Goal: Task Accomplishment & Management: Manage account settings

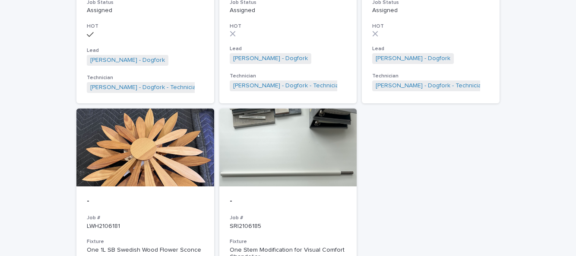
scroll to position [663, 0]
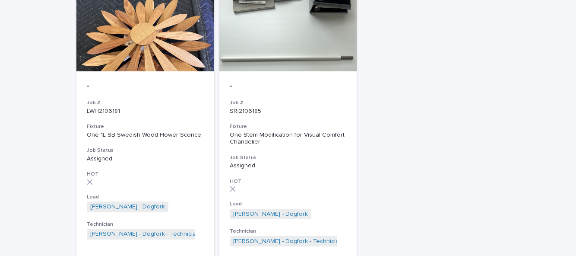
click at [118, 156] on div "- Job # LWH2106181 Fixture One 1L SB Swedish Wood Flower Sconce Job Status Assi…" at bounding box center [145, 160] width 138 height 178
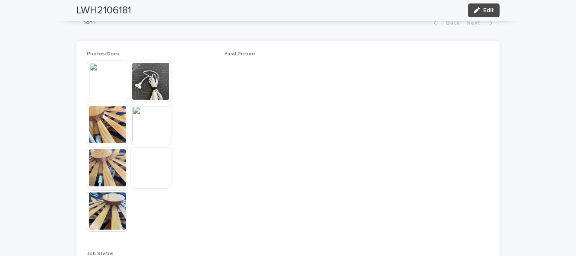
scroll to position [442, 0]
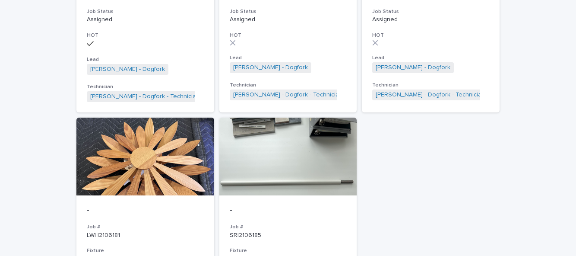
scroll to position [540, 0]
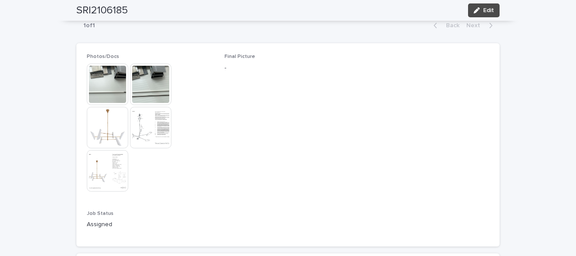
scroll to position [402, 0]
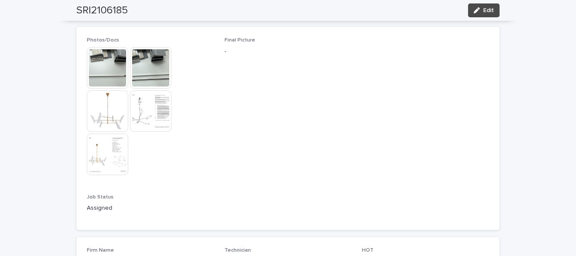
click at [111, 68] on img at bounding box center [107, 67] width 41 height 41
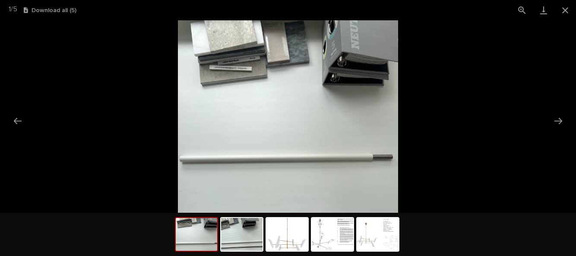
click at [559, 123] on button "Next slide" at bounding box center [558, 120] width 18 height 17
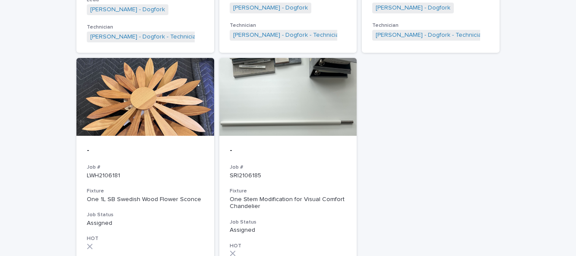
scroll to position [602, 0]
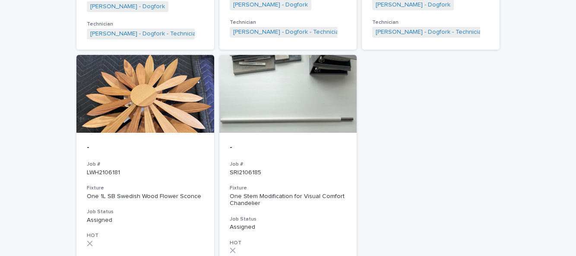
click at [280, 169] on div "- Job # SRI2106185 Fixture One Stem Modification for Visual Comfort Chandelier …" at bounding box center [288, 226] width 138 height 186
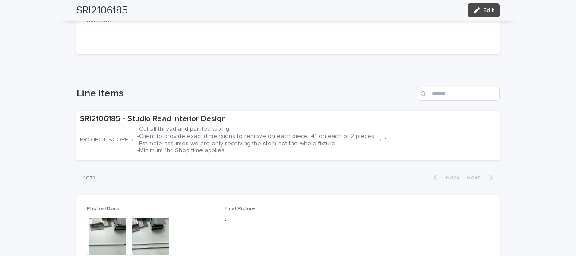
scroll to position [235, 0]
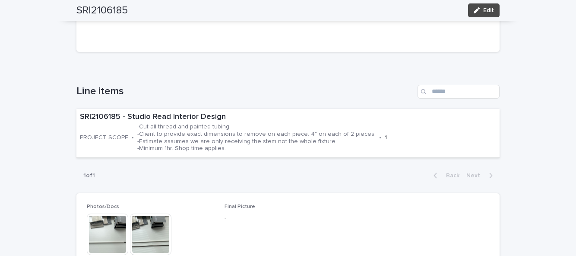
click at [487, 17] on button "Edit" at bounding box center [484, 10] width 32 height 14
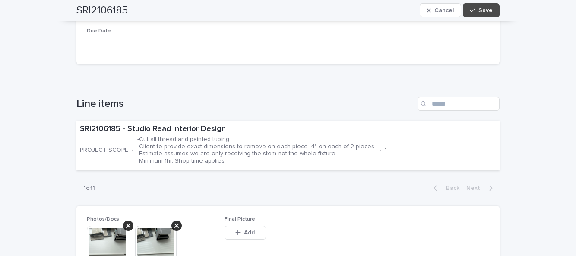
scroll to position [276, 0]
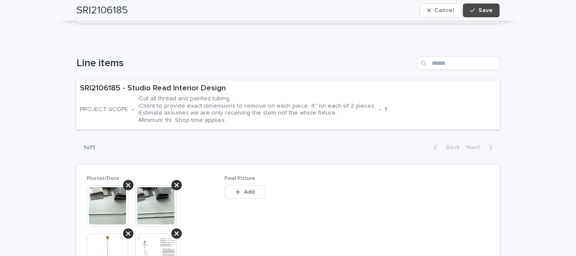
click at [243, 190] on div "button" at bounding box center [239, 192] width 9 height 6
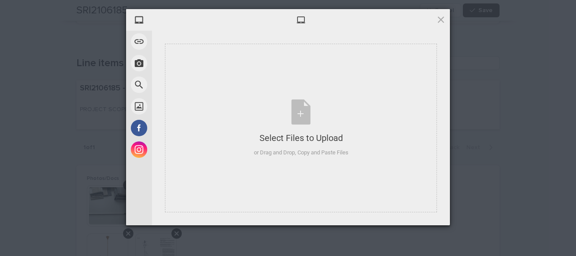
click at [301, 115] on div "Select Files to Upload or Drag and Drop, Copy and Paste Files" at bounding box center [301, 127] width 95 height 57
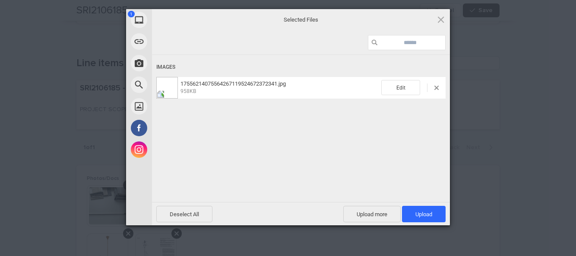
click at [430, 212] on span "Upload 1" at bounding box center [423, 214] width 17 height 6
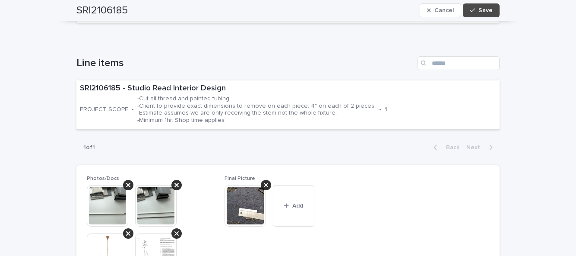
click at [482, 7] on button "Save" at bounding box center [481, 10] width 37 height 14
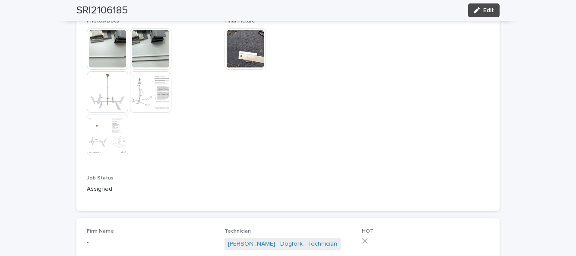
scroll to position [421, 0]
click at [486, 16] on button "Edit" at bounding box center [484, 10] width 32 height 14
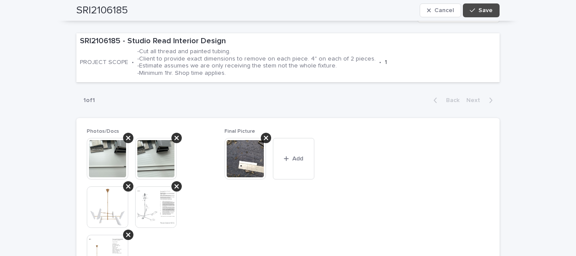
scroll to position [319, 0]
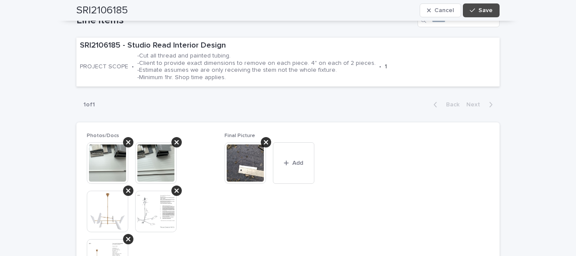
click at [288, 158] on button "Add" at bounding box center [293, 162] width 41 height 41
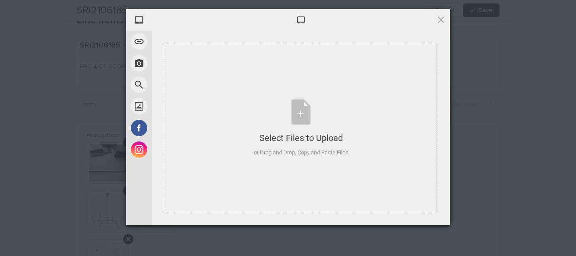
click at [300, 115] on div "Select Files to Upload or Drag and Drop, Copy and Paste Files" at bounding box center [301, 127] width 95 height 57
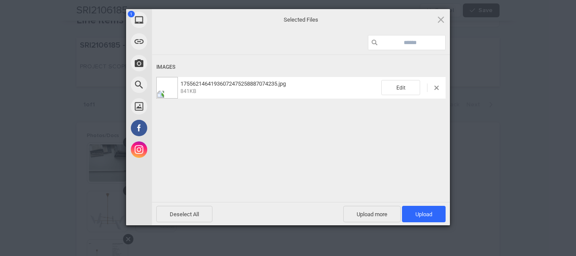
click at [432, 210] on span "Upload 1" at bounding box center [424, 214] width 44 height 16
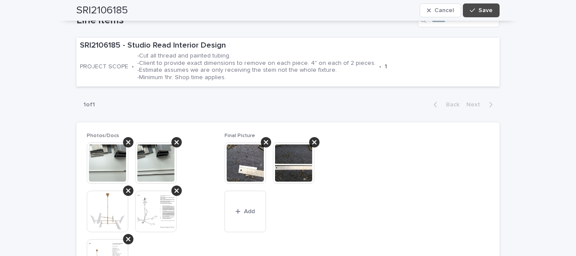
click at [491, 13] on span "Save" at bounding box center [485, 10] width 14 height 6
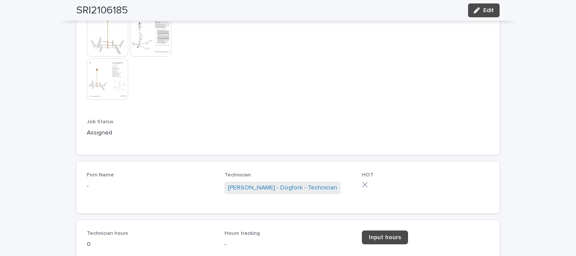
scroll to position [478, 0]
click at [389, 234] on span "Input hours" at bounding box center [385, 236] width 32 height 6
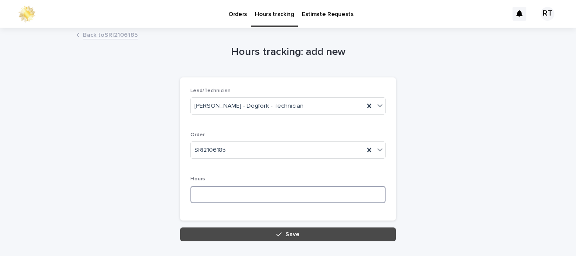
click at [211, 192] on input at bounding box center [287, 194] width 195 height 17
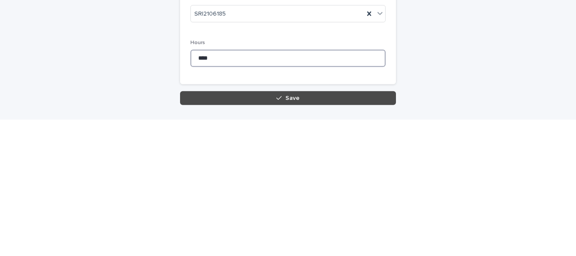
type input "****"
click at [365, 232] on button "Save" at bounding box center [288, 234] width 216 height 14
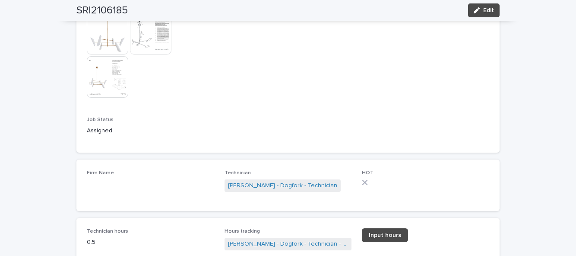
scroll to position [483, 0]
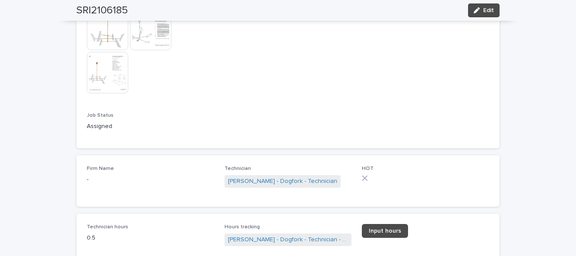
click at [488, 15] on button "Edit" at bounding box center [484, 10] width 32 height 14
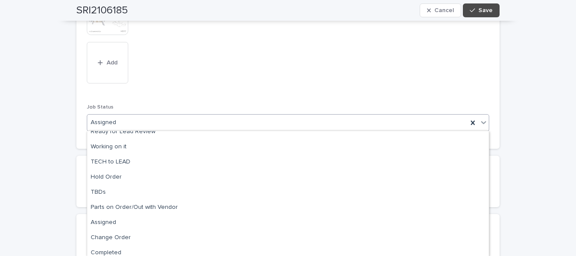
scroll to position [86, 0]
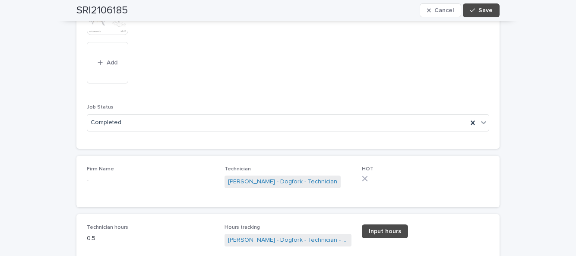
click at [492, 7] on span "Save" at bounding box center [485, 10] width 14 height 6
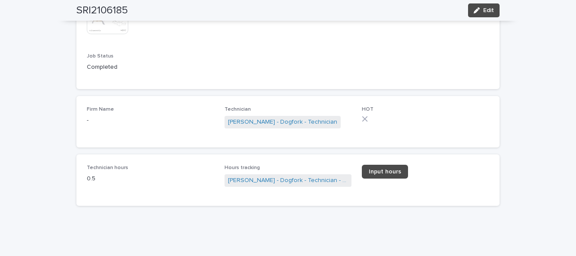
scroll to position [483, 0]
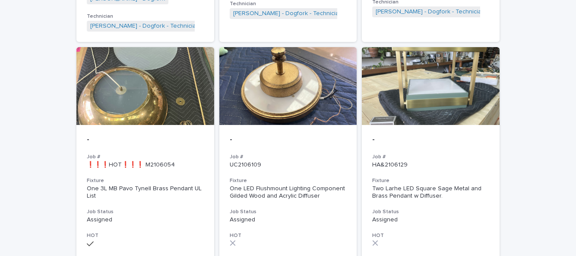
scroll to position [344, 0]
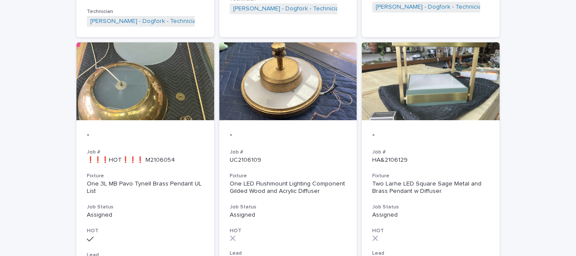
click at [441, 180] on div "Two Larhe LED Square Sage Metal and Brass Pendant w Diffuser." at bounding box center [430, 187] width 117 height 15
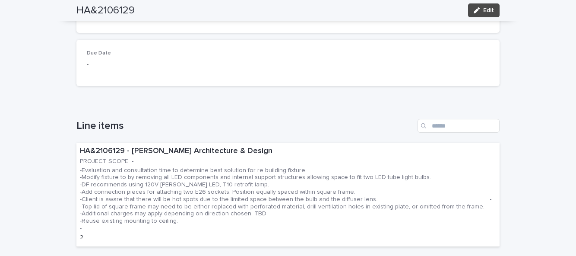
scroll to position [207, 0]
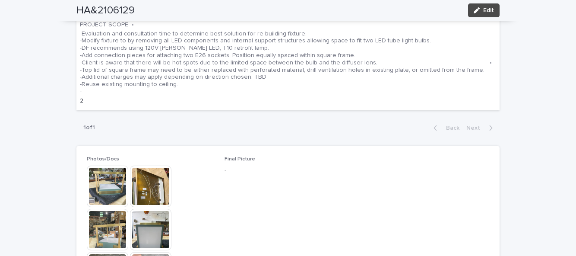
scroll to position [343, 0]
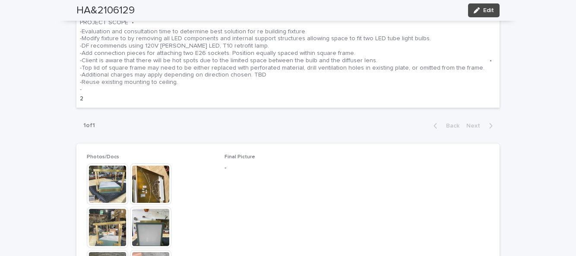
click at [99, 163] on img at bounding box center [107, 183] width 41 height 41
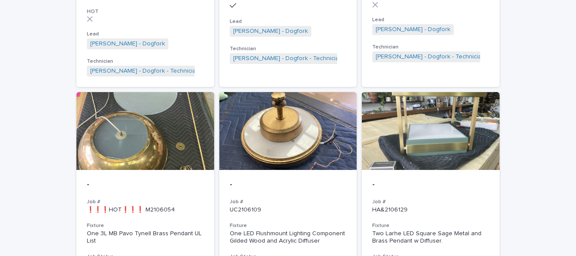
scroll to position [295, 0]
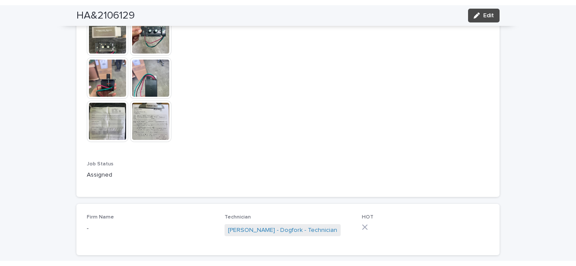
scroll to position [581, 0]
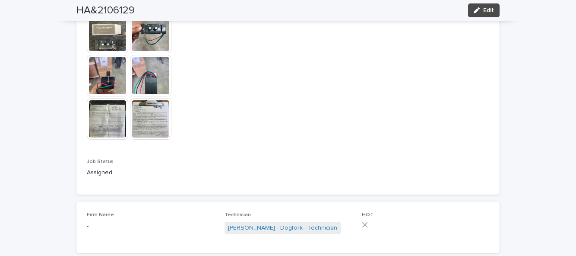
click at [491, 12] on span "Edit" at bounding box center [488, 10] width 11 height 6
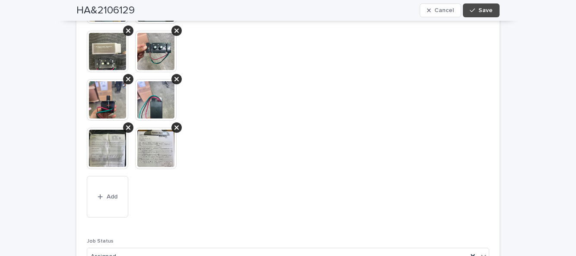
click at [106, 176] on button "Add" at bounding box center [107, 196] width 41 height 41
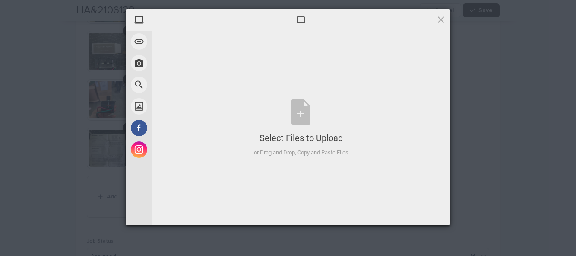
click at [303, 127] on div "Select Files to Upload or Drag and Drop, Copy and Paste Files" at bounding box center [301, 127] width 95 height 57
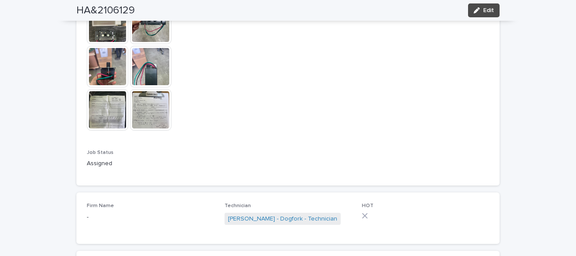
scroll to position [610, 0]
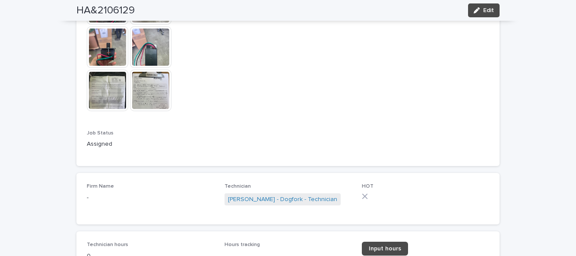
click at [487, 13] on button "Edit" at bounding box center [484, 10] width 32 height 14
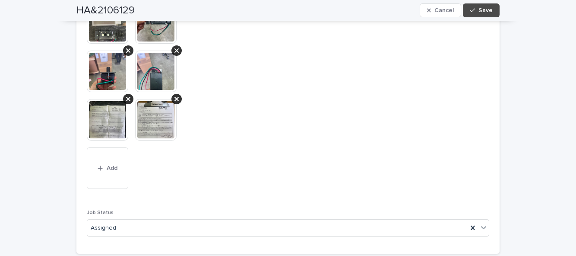
click at [119, 156] on button "Add" at bounding box center [107, 167] width 41 height 41
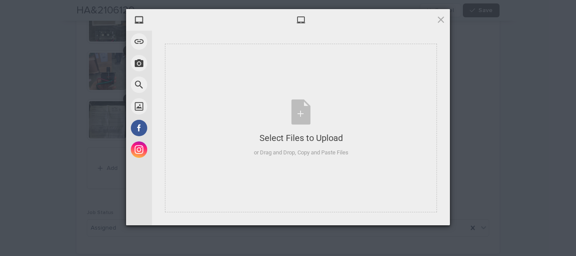
click at [303, 121] on div "Select Files to Upload or Drag and Drop, Copy and Paste Files" at bounding box center [301, 127] width 95 height 57
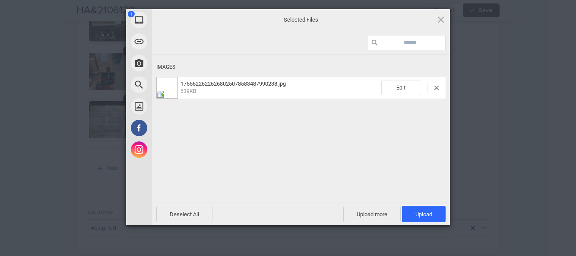
click at [431, 206] on span "Upload 1" at bounding box center [424, 214] width 44 height 16
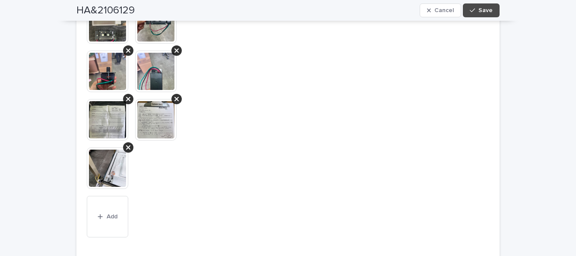
click at [479, 7] on button "Save" at bounding box center [481, 10] width 37 height 14
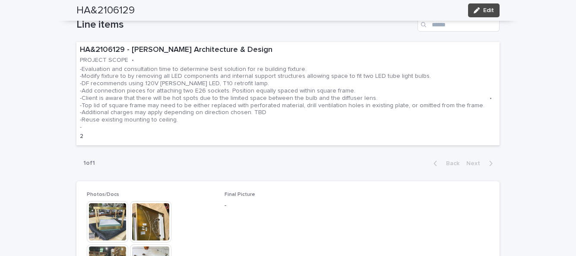
scroll to position [309, 0]
